Goal: Check status: Check status

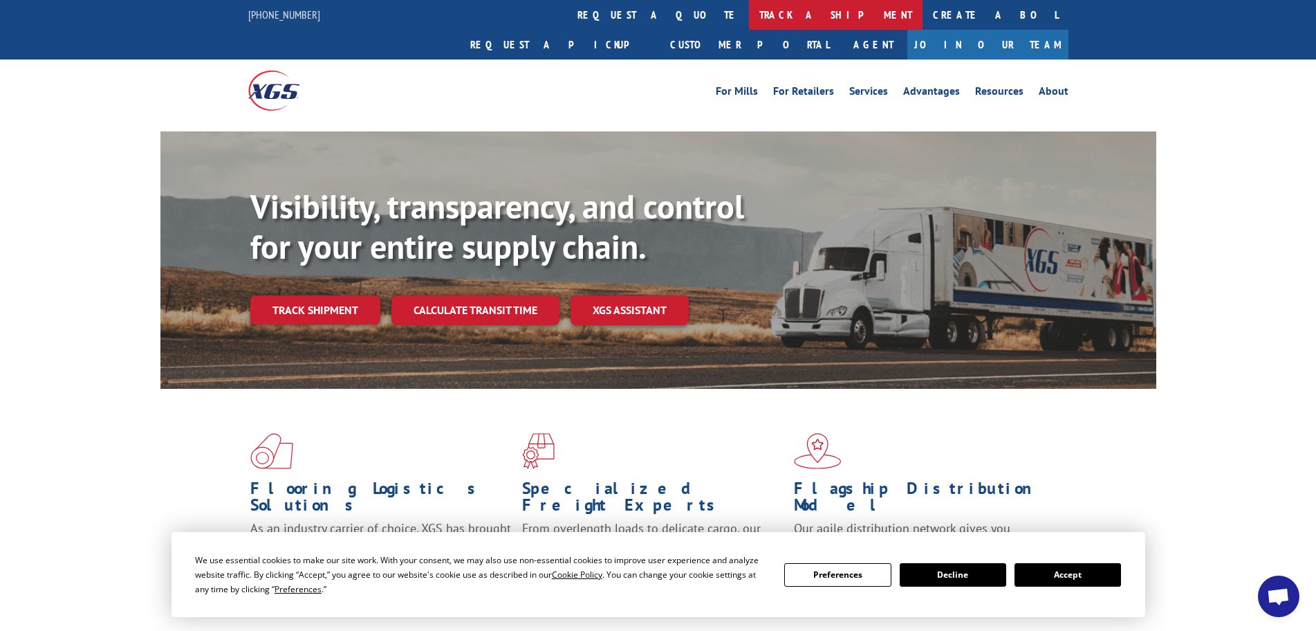
click at [749, 19] on link "track a shipment" at bounding box center [836, 15] width 174 height 30
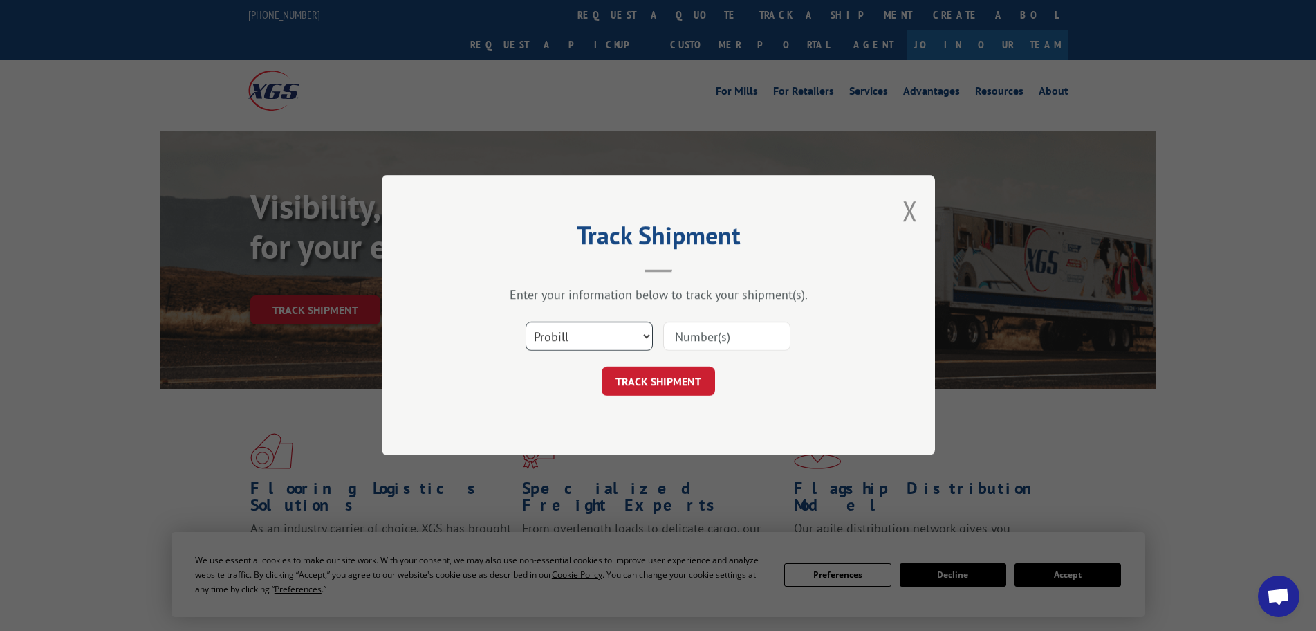
click at [607, 343] on select "Select category... Probill BOL PO" at bounding box center [589, 336] width 127 height 29
select select "bol"
click at [526, 322] on select "Select category... Probill BOL PO" at bounding box center [589, 336] width 127 height 29
click at [705, 340] on input at bounding box center [726, 336] width 127 height 29
type input "7080148"
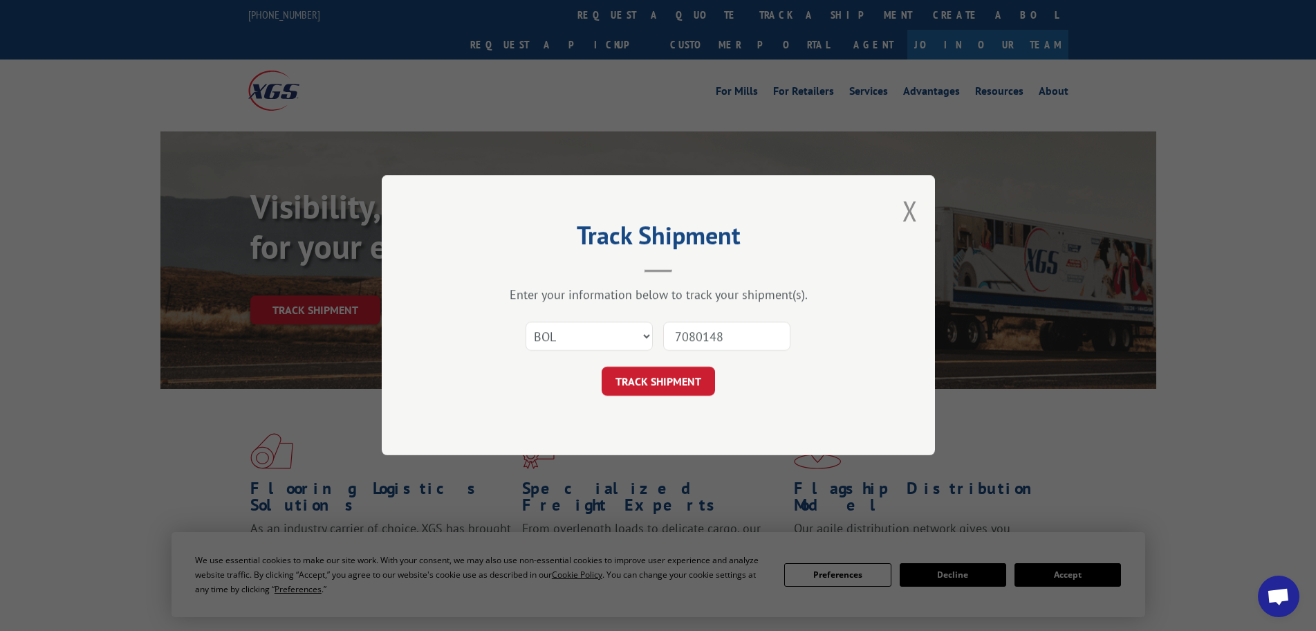
click button "TRACK SHIPMENT" at bounding box center [658, 381] width 113 height 29
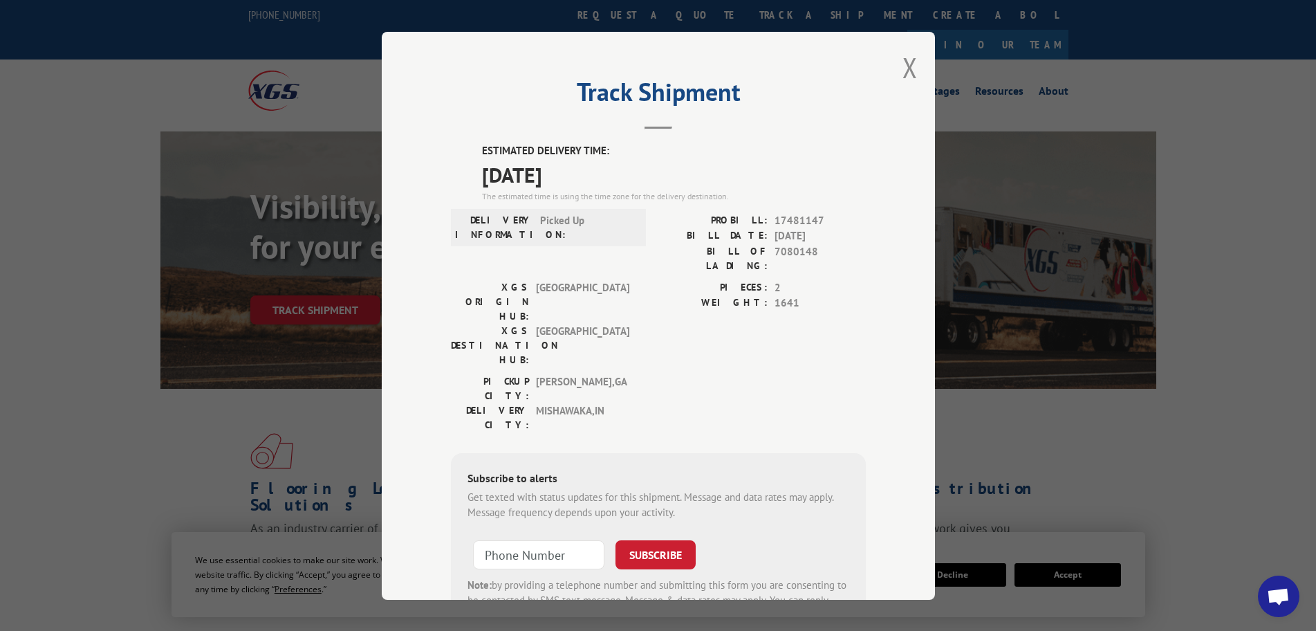
drag, startPoint x: 472, startPoint y: 171, endPoint x: 604, endPoint y: 171, distance: 132.1
click at [604, 171] on div "ESTIMATED DELIVERY TIME: [DATE] The estimated time is using the time zone for t…" at bounding box center [658, 391] width 415 height 497
click at [735, 452] on div "Subscribe to alerts Get texted with status updates for this shipment. Message a…" at bounding box center [658, 546] width 415 height 188
click at [903, 69] on button "Close modal" at bounding box center [910, 67] width 15 height 37
